Goal: Communication & Community: Participate in discussion

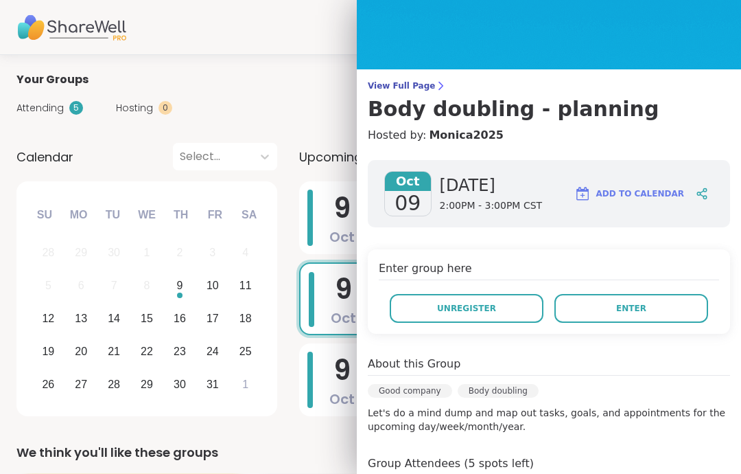
scroll to position [39, 0]
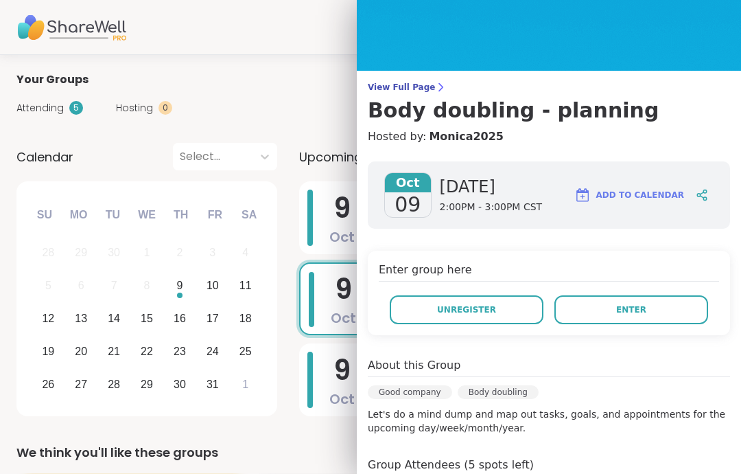
click at [693, 308] on button "Enter" at bounding box center [632, 309] width 154 height 29
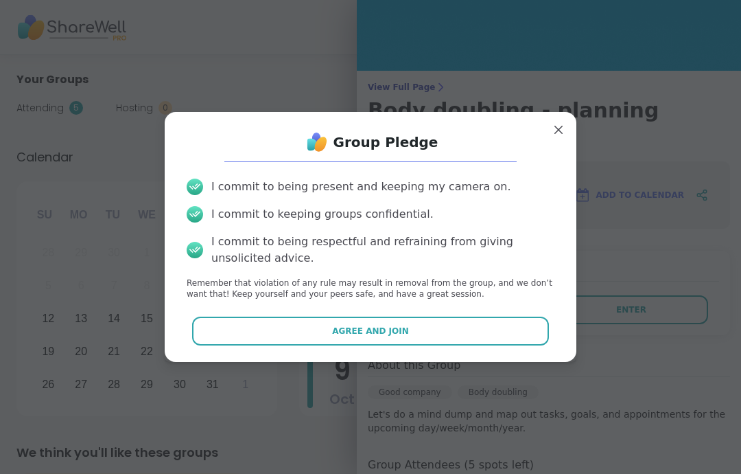
click at [540, 343] on button "Agree and Join" at bounding box center [371, 330] width 358 height 29
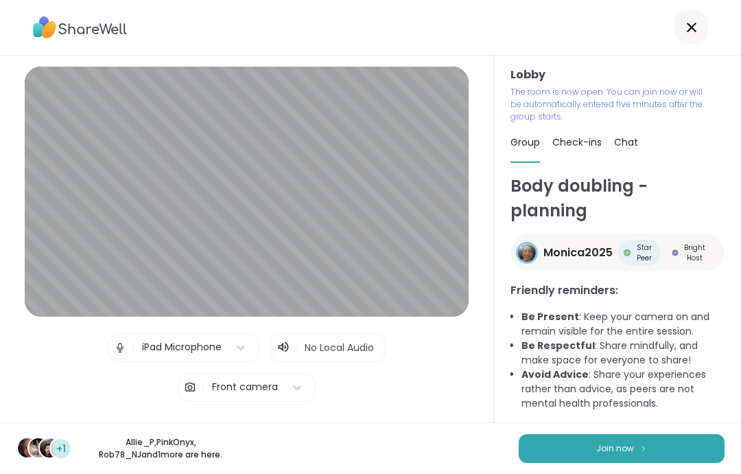
click at [658, 447] on button "Join now" at bounding box center [622, 448] width 206 height 29
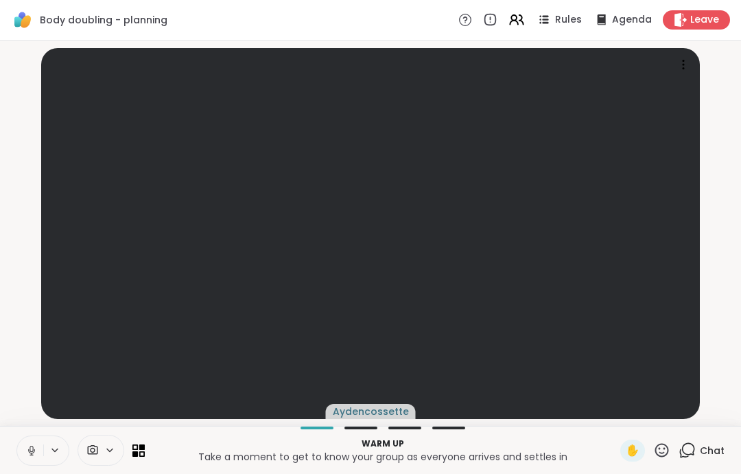
click at [21, 432] on div "Warm up Take a moment to get to know your group as everyone arrives and settles…" at bounding box center [370, 450] width 741 height 48
click at [40, 450] on button at bounding box center [30, 450] width 26 height 29
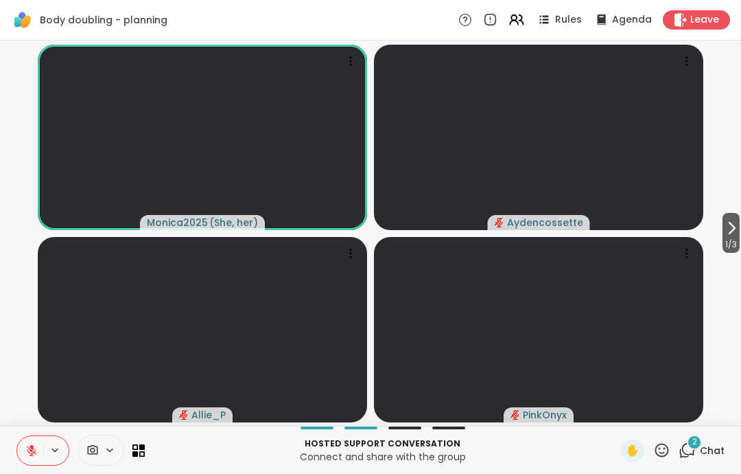
click at [25, 446] on icon at bounding box center [31, 450] width 12 height 12
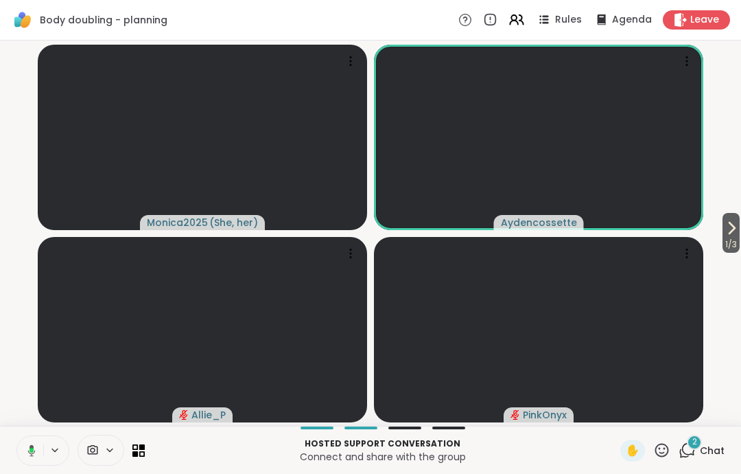
click at [39, 455] on button at bounding box center [29, 450] width 28 height 29
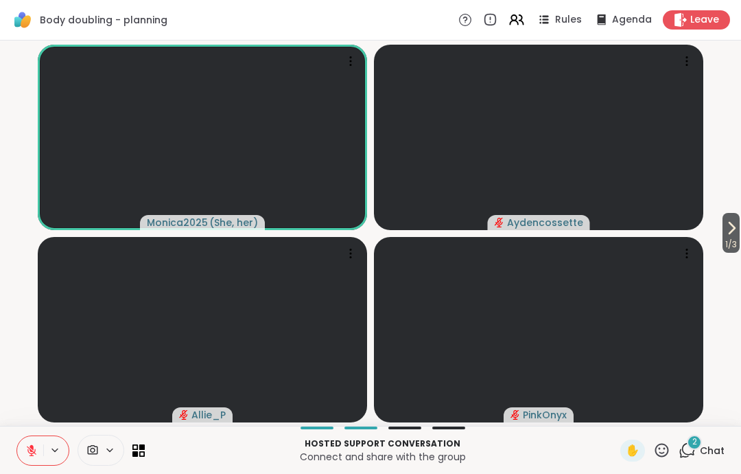
click at [30, 439] on button at bounding box center [30, 450] width 26 height 29
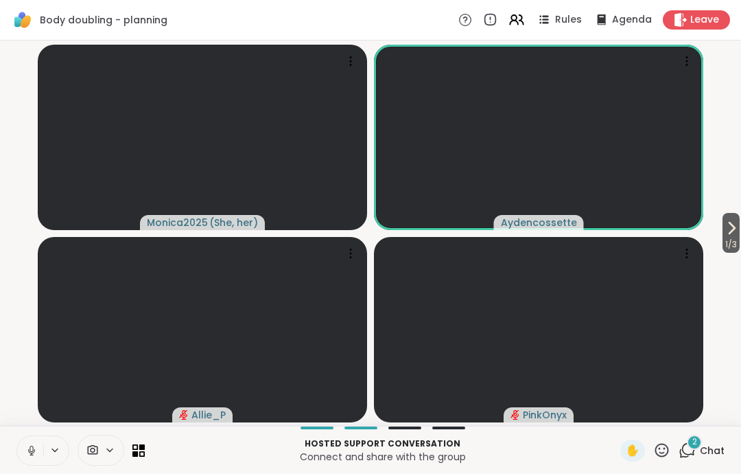
click at [29, 448] on icon at bounding box center [31, 450] width 12 height 12
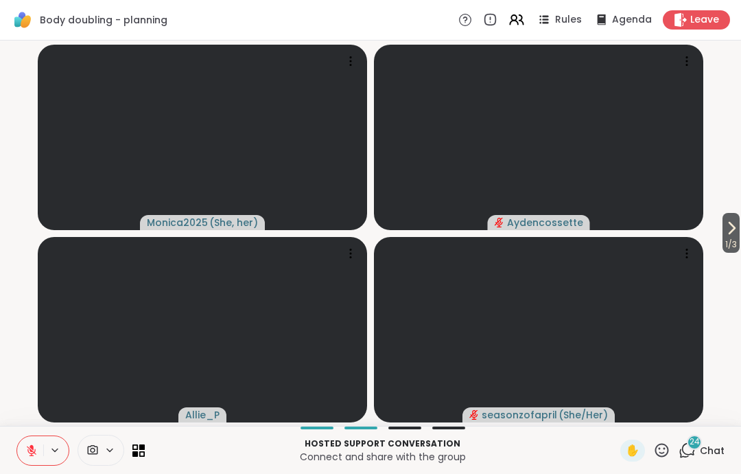
click at [717, 450] on span "Chat" at bounding box center [712, 450] width 25 height 14
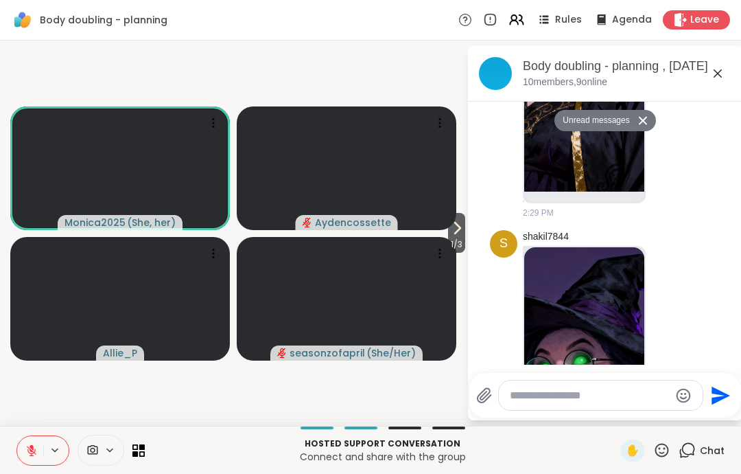
scroll to position [2348, 0]
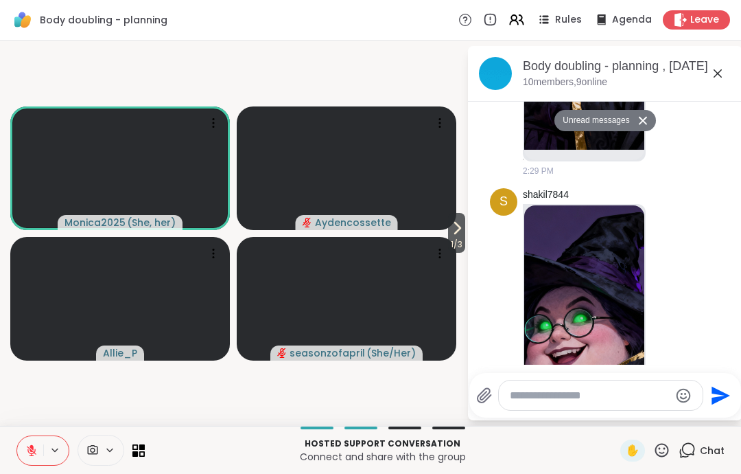
click at [605, 282] on img at bounding box center [584, 368] width 120 height 327
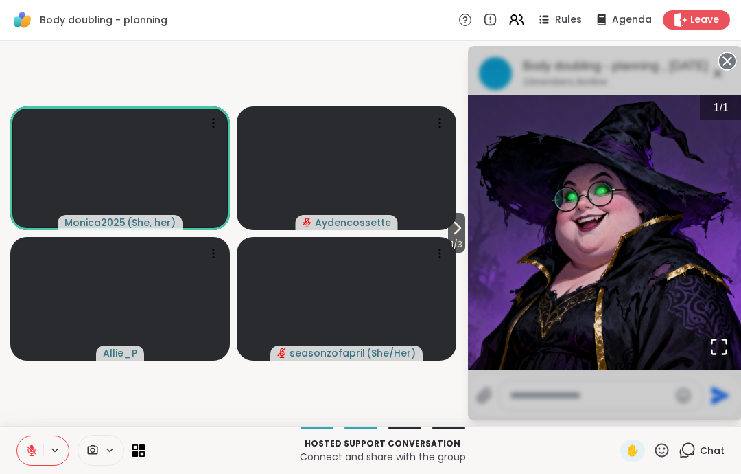
click at [728, 68] on circle at bounding box center [727, 61] width 16 height 16
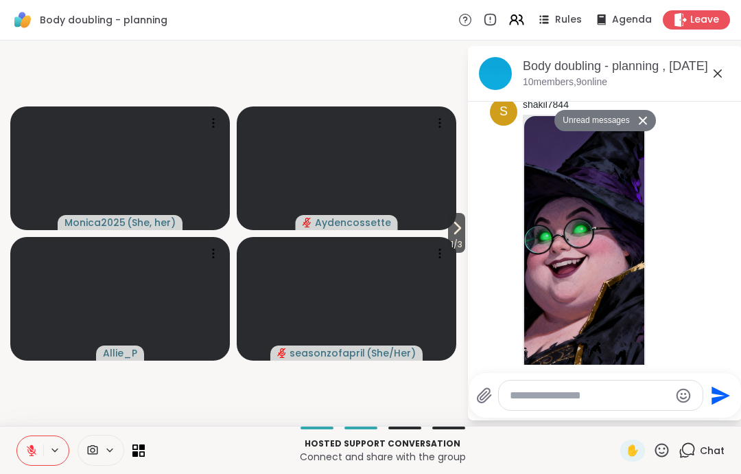
scroll to position [2094, 0]
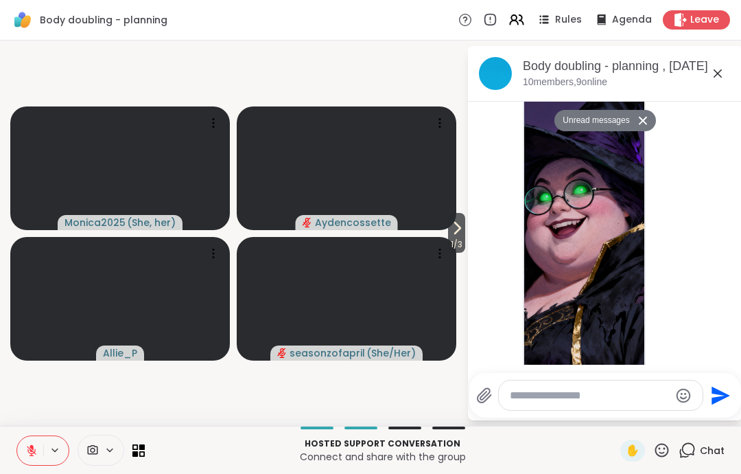
click at [726, 76] on icon at bounding box center [718, 73] width 16 height 16
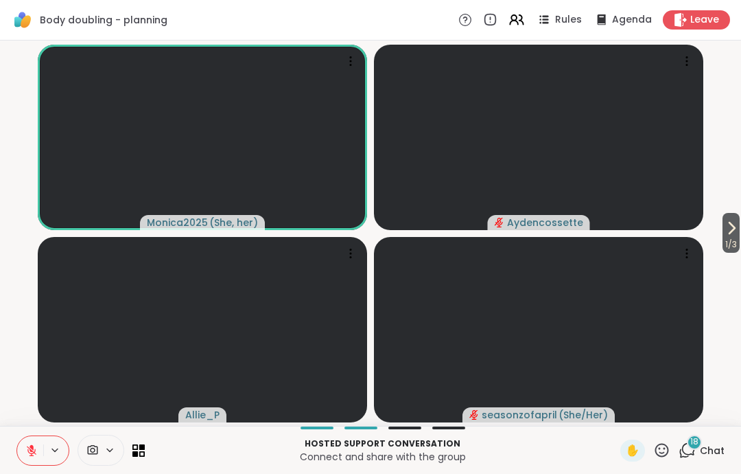
click at [714, 21] on span "Leave" at bounding box center [704, 20] width 29 height 14
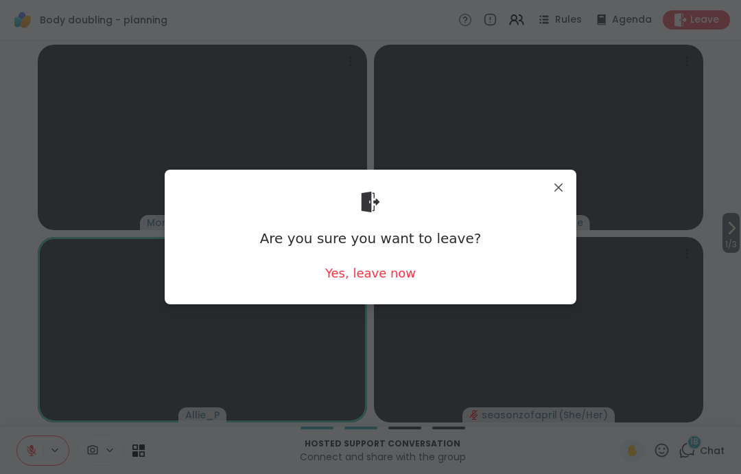
click at [382, 279] on div "Yes, leave now" at bounding box center [370, 272] width 91 height 17
